Goal: Task Accomplishment & Management: Use online tool/utility

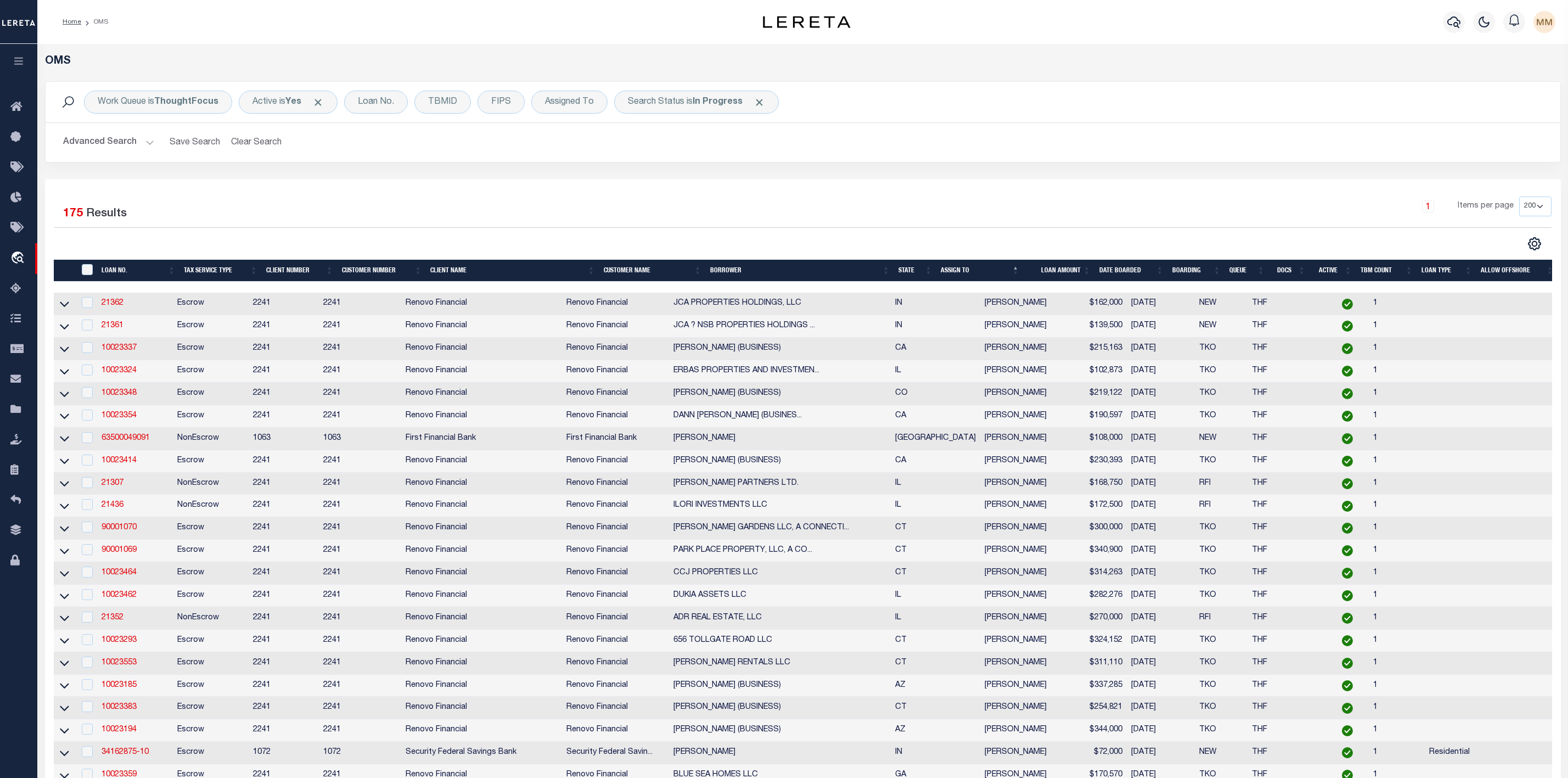
select select "200"
click at [579, 107] on div "Assigned To" at bounding box center [569, 102] width 76 height 23
click at [577, 164] on select "--Unassigned-- [PERSON_NAME] [PERSON_NAME] [PERSON_NAME] [PERSON_NAME], [PERSON…" at bounding box center [626, 155] width 162 height 21
select select "[PERSON_NAME]"
click at [547, 147] on select "--Unassigned-- [PERSON_NAME] [PERSON_NAME] [PERSON_NAME] [PERSON_NAME], [PERSON…" at bounding box center [626, 155] width 162 height 21
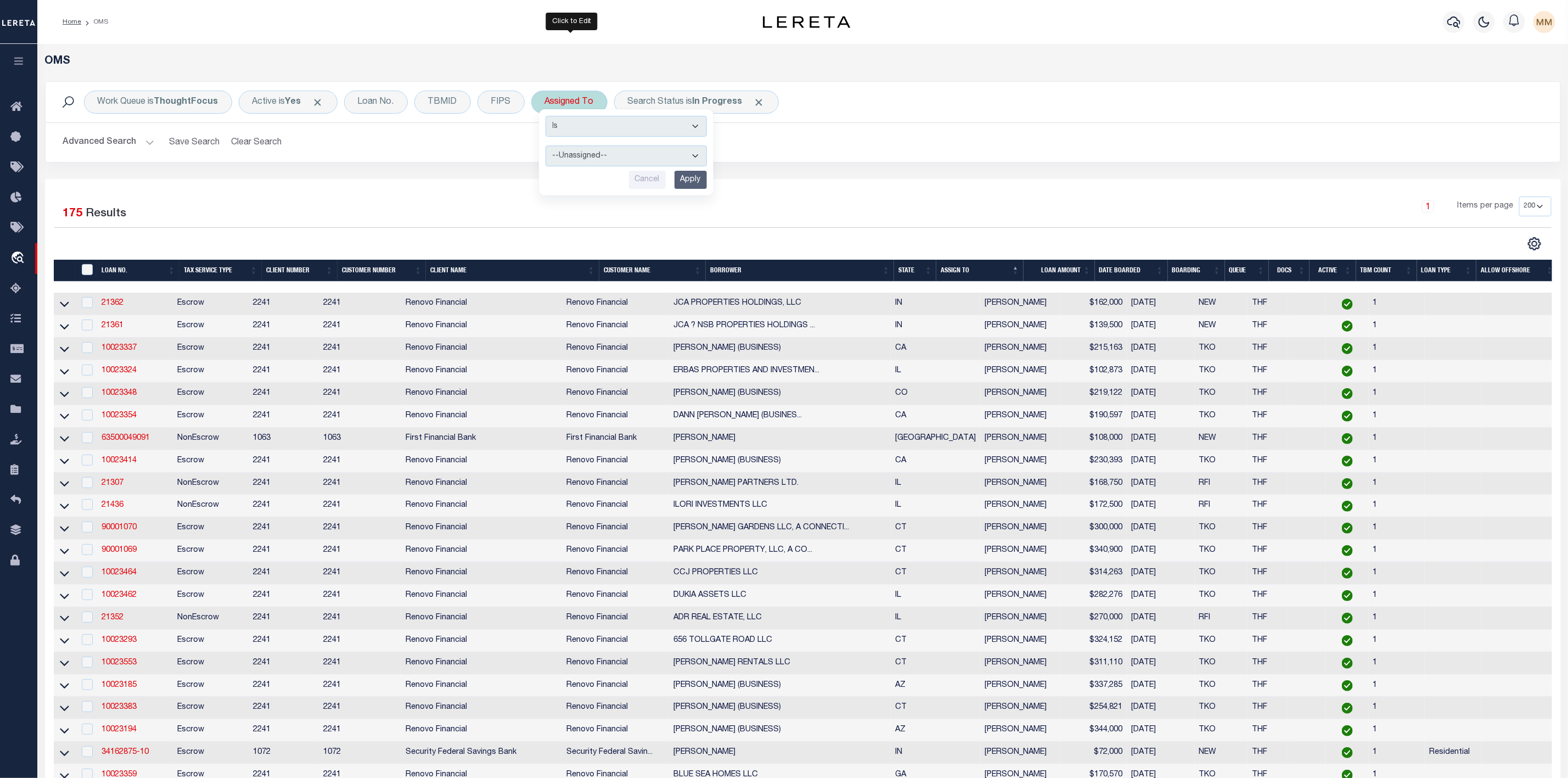
click at [697, 184] on input "Apply" at bounding box center [690, 179] width 32 height 18
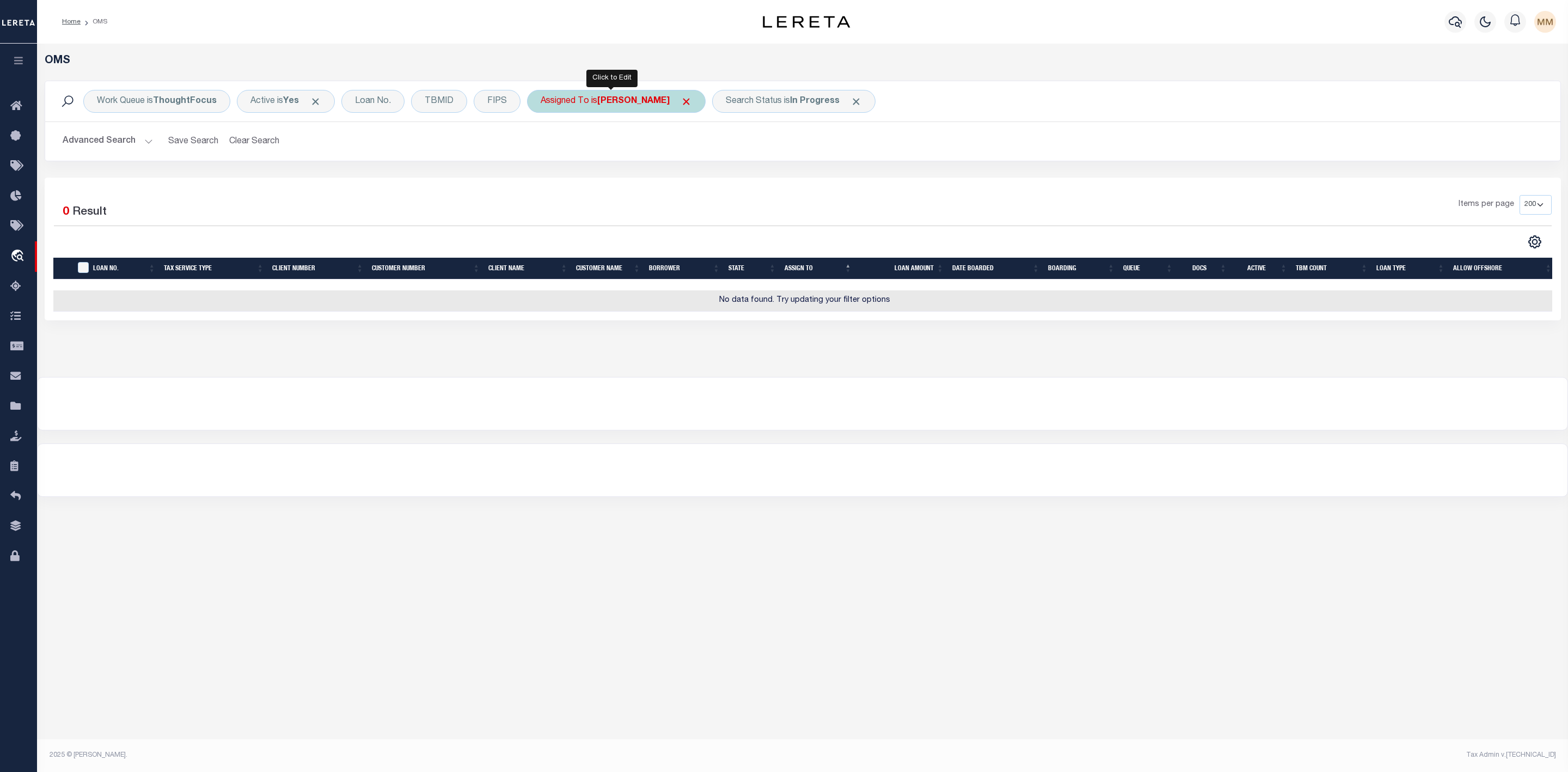
click at [635, 105] on b "[PERSON_NAME]" at bounding box center [633, 101] width 73 height 8
click at [613, 154] on select "--Unassigned-- [PERSON_NAME] [PERSON_NAME] [PERSON_NAME] [PERSON_NAME], [PERSON…" at bounding box center [621, 154] width 160 height 20
select select "[PERSON_NAME]"
click at [543, 146] on select "--Unassigned-- [PERSON_NAME] [PERSON_NAME] [PERSON_NAME] [PERSON_NAME], [PERSON…" at bounding box center [621, 154] width 160 height 20
click at [691, 184] on input "Apply" at bounding box center [685, 178] width 32 height 18
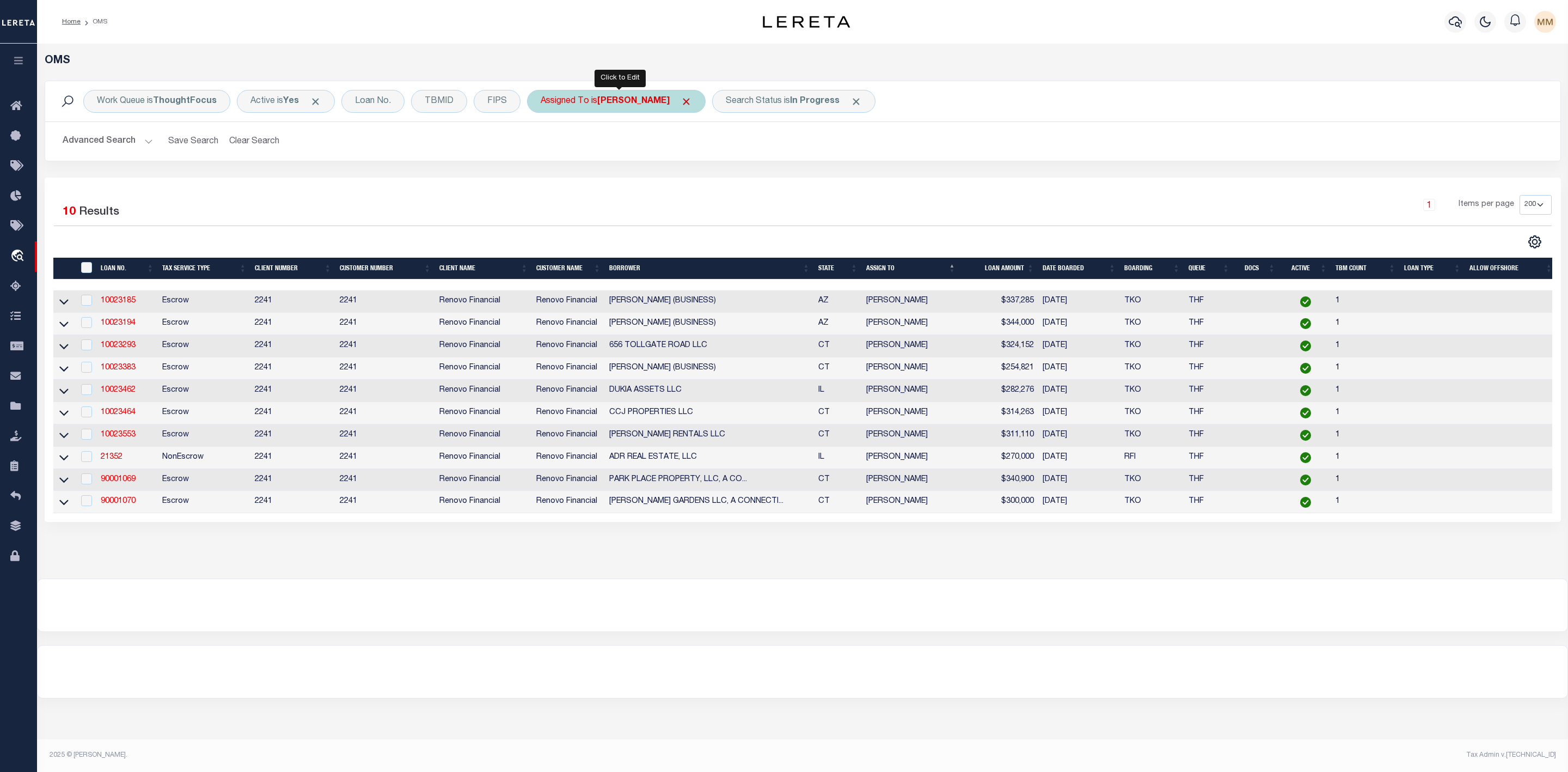
click at [594, 102] on div "Assigned To is [PERSON_NAME]" at bounding box center [616, 101] width 179 height 23
click at [599, 168] on div "Is Contains --Unassigned-- [PERSON_NAME] [PERSON_NAME] [PERSON_NAME] [PERSON_NA…" at bounding box center [621, 150] width 173 height 85
click at [601, 163] on select "--Unassigned-- [PERSON_NAME] [PERSON_NAME] [PERSON_NAME] [PERSON_NAME], [PERSON…" at bounding box center [621, 154] width 160 height 20
select select "[PERSON_NAME]"
click at [543, 146] on select "--Unassigned-- [PERSON_NAME] [PERSON_NAME] [PERSON_NAME] [PERSON_NAME], [PERSON…" at bounding box center [621, 154] width 160 height 20
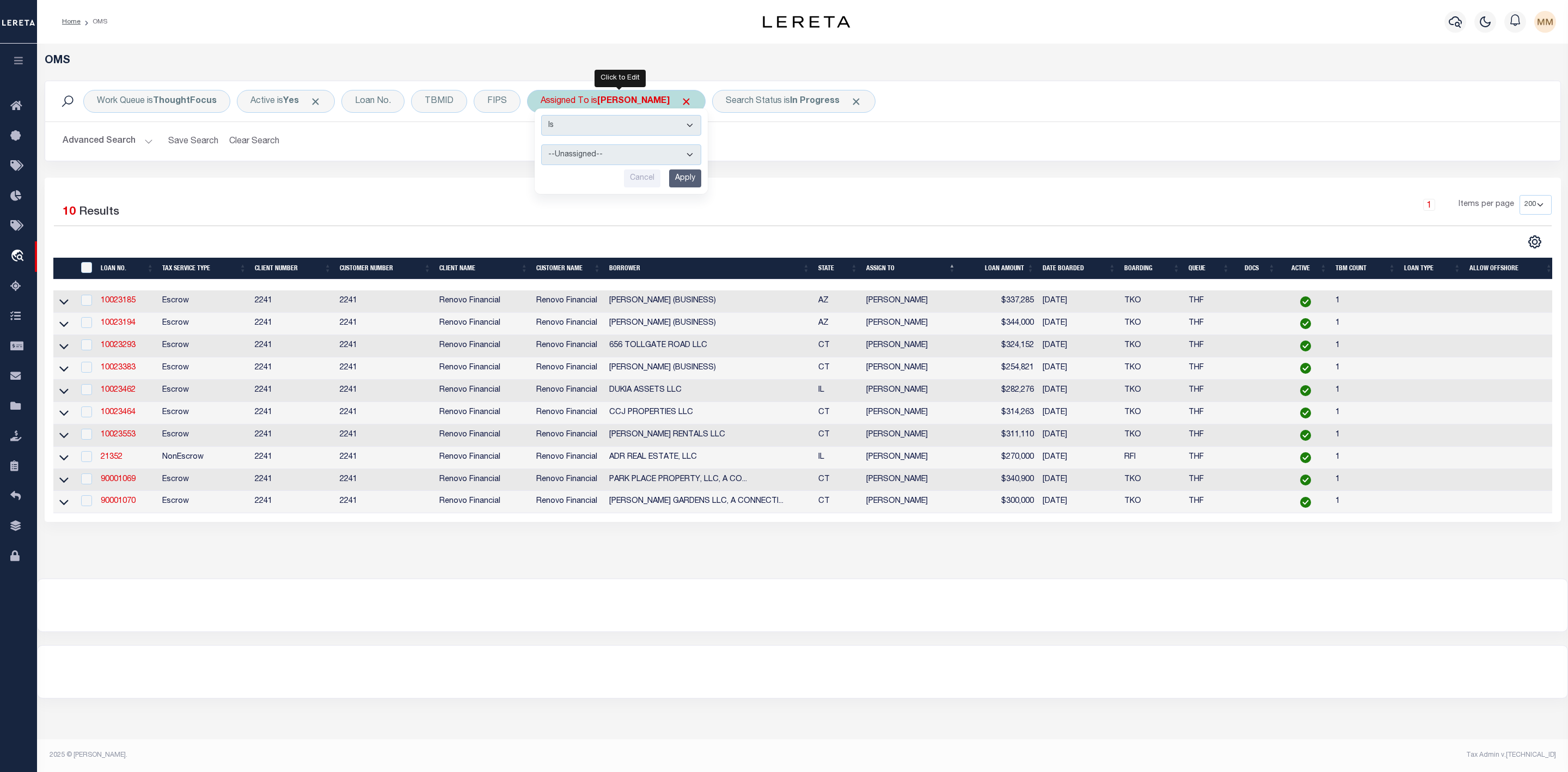
click at [688, 180] on input "Apply" at bounding box center [685, 178] width 32 height 18
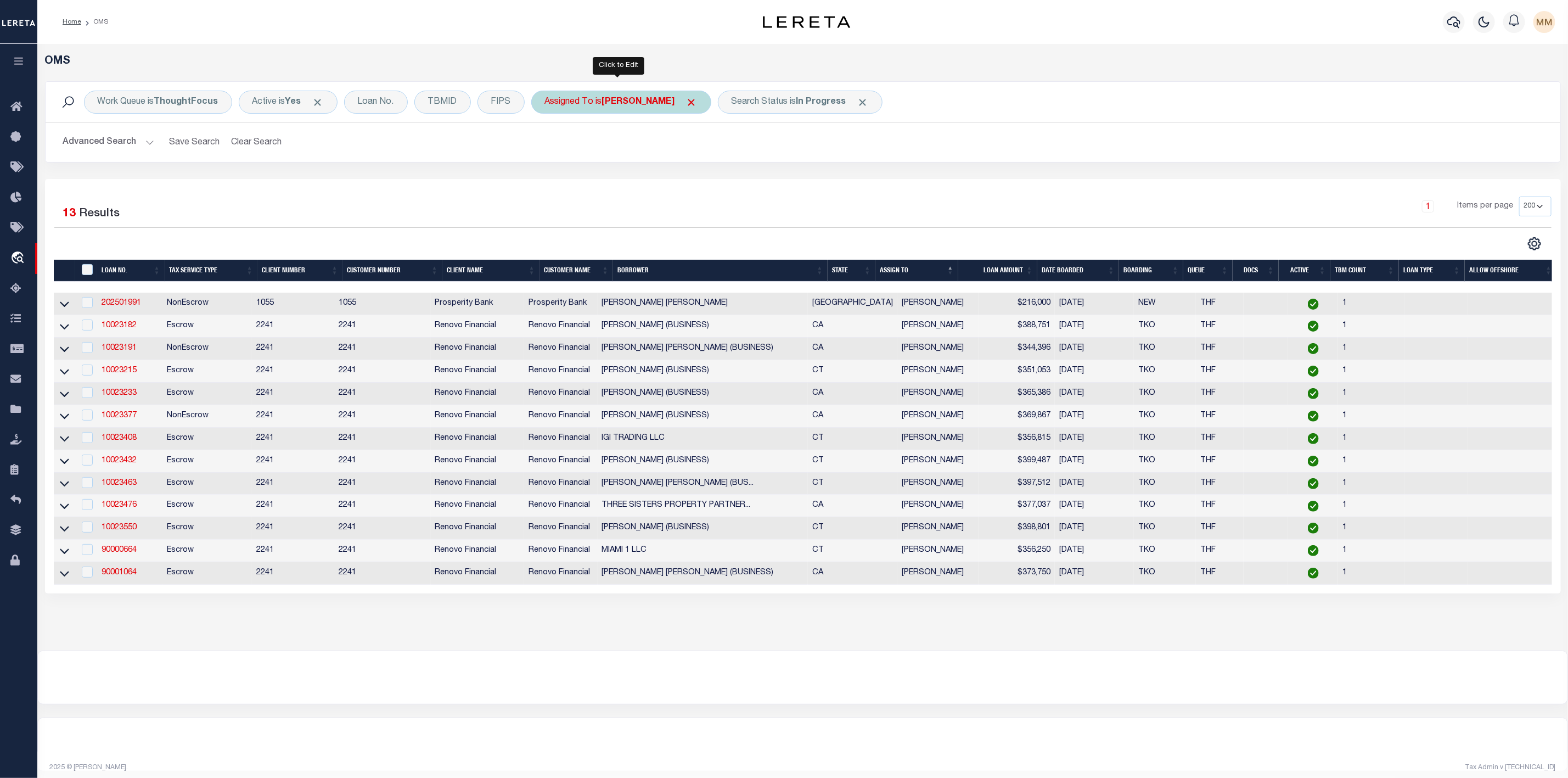
click at [642, 105] on b "[PERSON_NAME]" at bounding box center [638, 102] width 73 height 9
click at [621, 157] on select "--Unassigned-- [PERSON_NAME] [PERSON_NAME] [PERSON_NAME] [PERSON_NAME], [PERSON…" at bounding box center [626, 155] width 162 height 21
select select "[PERSON_NAME]"
click at [547, 147] on select "--Unassigned-- [PERSON_NAME] [PERSON_NAME] [PERSON_NAME] [PERSON_NAME], [PERSON…" at bounding box center [626, 155] width 162 height 21
click at [690, 182] on input "Apply" at bounding box center [690, 179] width 32 height 18
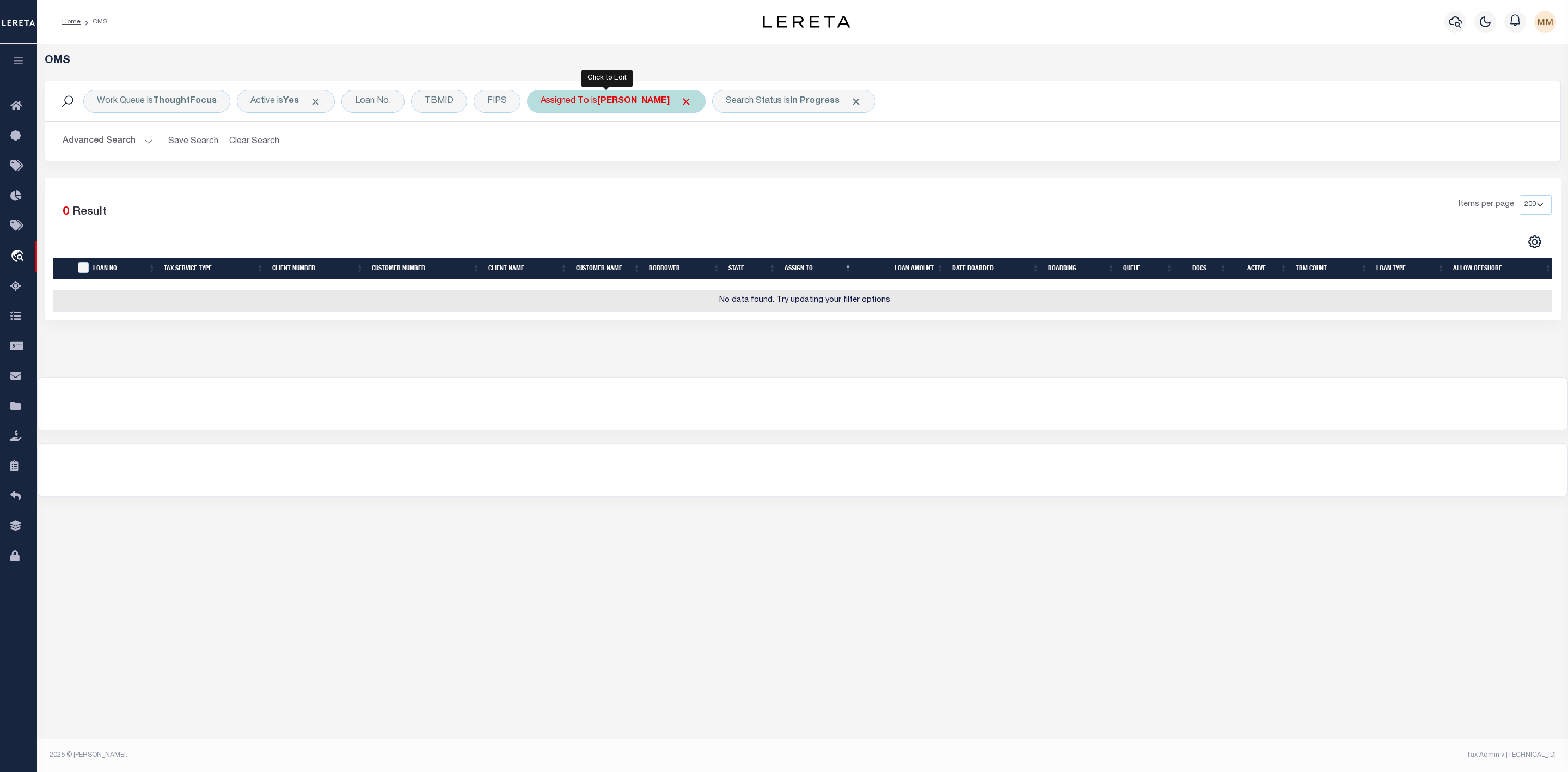
click at [611, 107] on div "Assigned To is [PERSON_NAME]" at bounding box center [616, 101] width 179 height 23
click at [595, 160] on select "--Unassigned-- [PERSON_NAME] [PERSON_NAME] [PERSON_NAME] [PERSON_NAME], [PERSON…" at bounding box center [621, 154] width 160 height 20
select select "[PERSON_NAME]"
click at [543, 146] on select "--Unassigned-- [PERSON_NAME] [PERSON_NAME] [PERSON_NAME] [PERSON_NAME], [PERSON…" at bounding box center [621, 154] width 160 height 20
click at [689, 184] on input "Apply" at bounding box center [685, 178] width 32 height 18
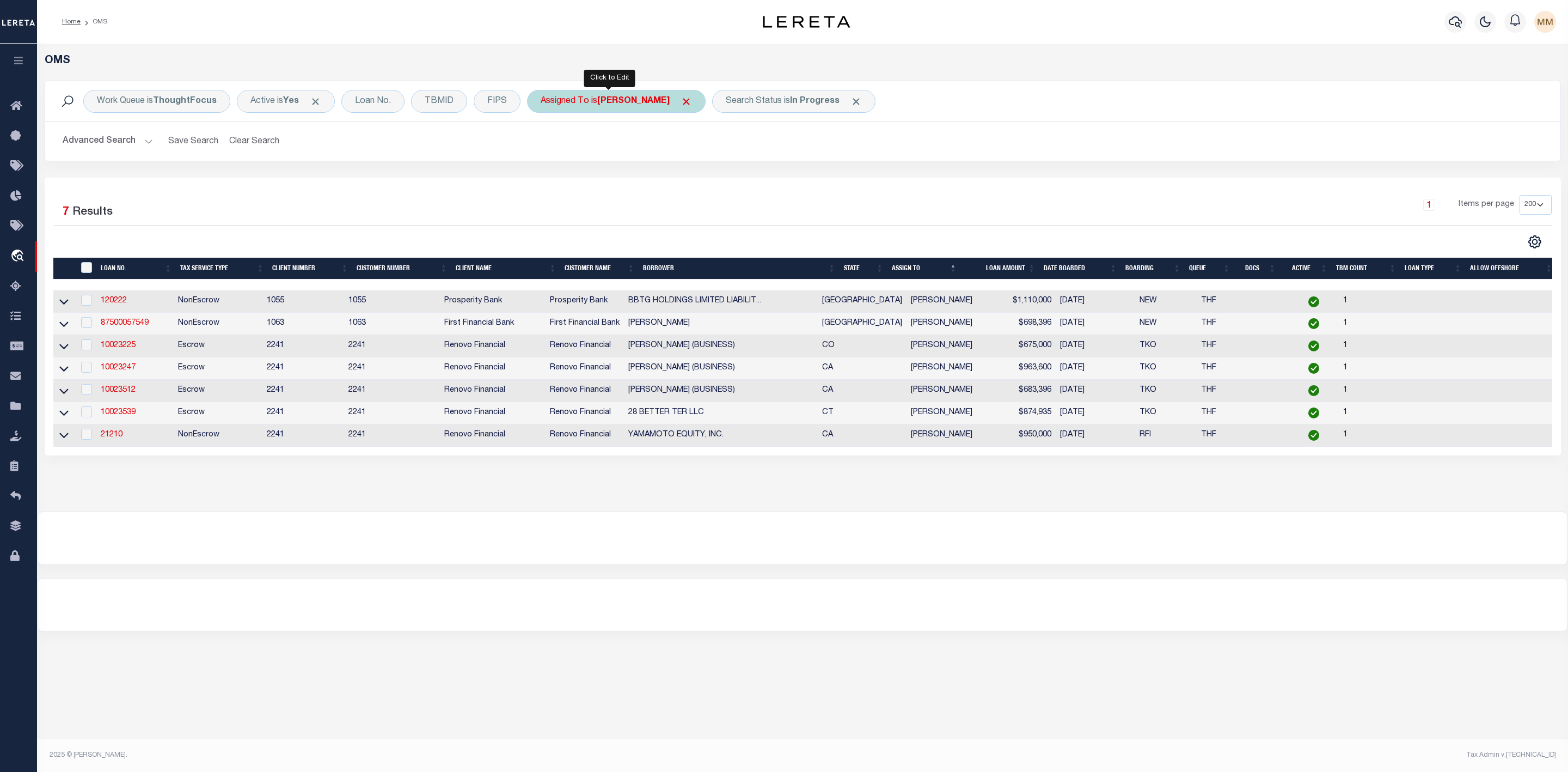
click at [616, 100] on b "[PERSON_NAME]" at bounding box center [633, 101] width 73 height 8
click at [614, 150] on select "--Unassigned-- [PERSON_NAME] [PERSON_NAME] [PERSON_NAME] [PERSON_NAME], [PERSON…" at bounding box center [621, 154] width 160 height 20
select select "[PERSON_NAME]"
click at [543, 146] on select "--Unassigned-- [PERSON_NAME] [PERSON_NAME] [PERSON_NAME] [PERSON_NAME], [PERSON…" at bounding box center [621, 154] width 160 height 20
click at [683, 185] on input "Apply" at bounding box center [685, 178] width 32 height 18
